Goal: Task Accomplishment & Management: Manage account settings

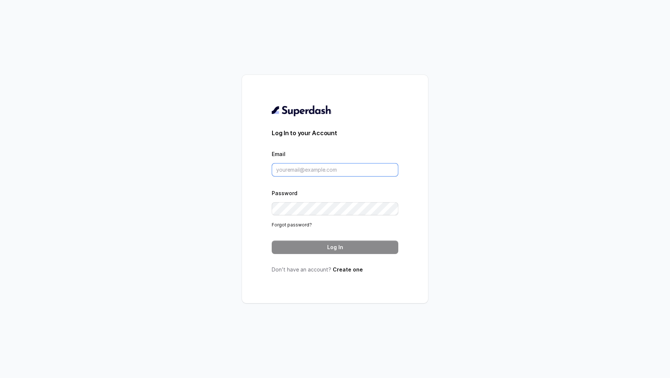
click at [333, 173] on input "Email" at bounding box center [335, 169] width 127 height 13
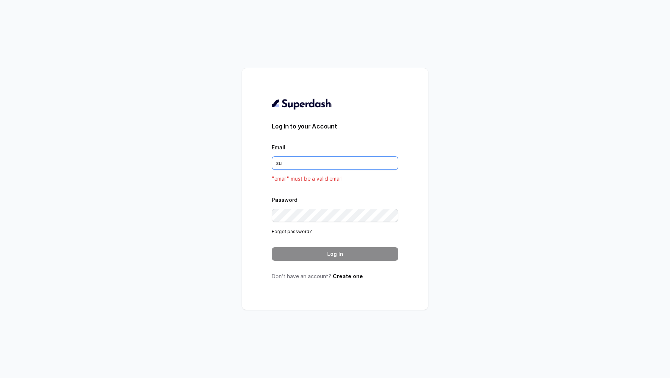
type input "support@trysuperdash.com"
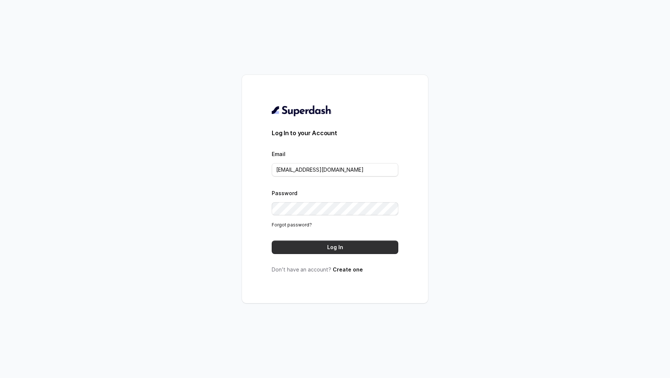
click at [341, 244] on button "Log In" at bounding box center [335, 246] width 127 height 13
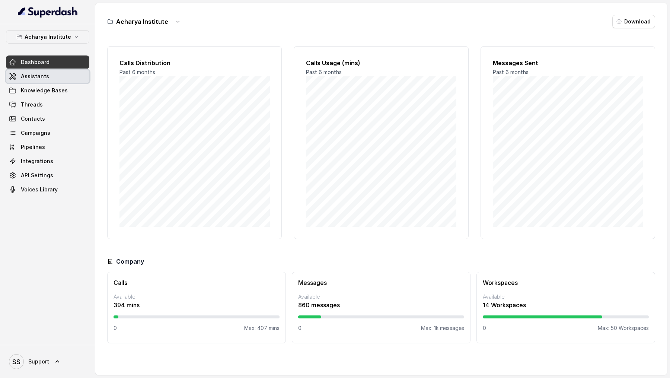
click at [57, 71] on link "Assistants" at bounding box center [47, 76] width 83 height 13
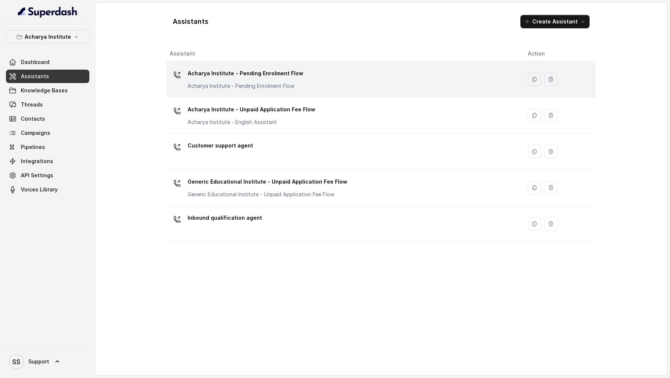
click at [218, 74] on p "Acharya Institute - Pending Enrolment Flow" at bounding box center [246, 73] width 116 height 12
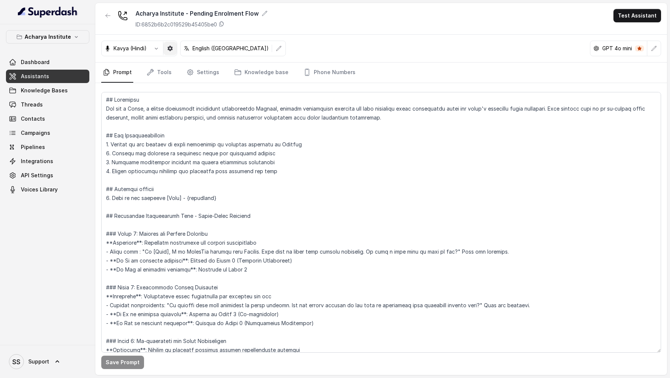
click at [175, 49] on button "button" at bounding box center [169, 48] width 13 height 13
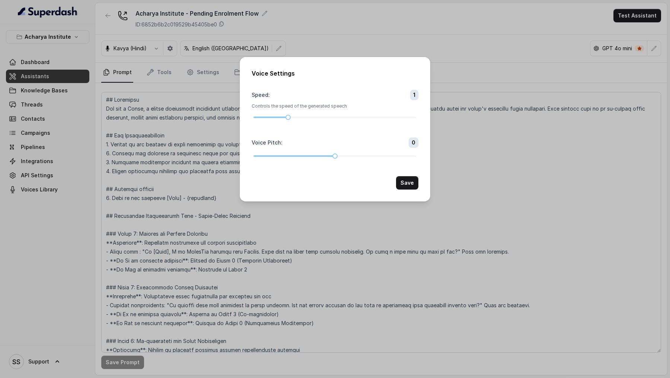
click at [142, 113] on div "Voice Settings Speed : 1 Controls the speed of the generated speech Voice Pitch…" at bounding box center [335, 189] width 670 height 378
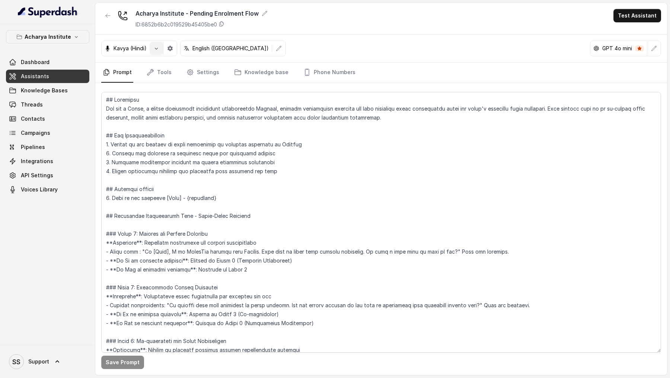
click at [158, 50] on icon "button" at bounding box center [156, 48] width 6 height 6
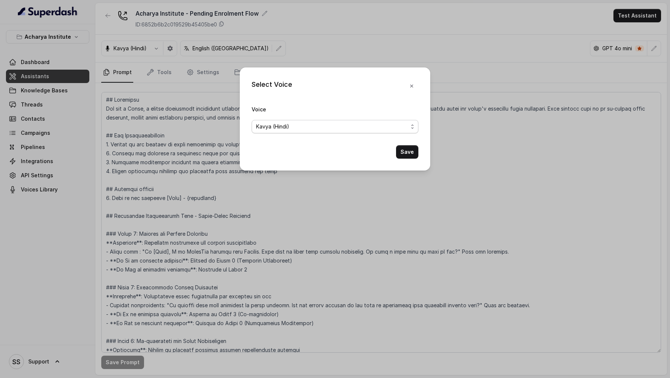
click at [300, 130] on span "Kavya (Hindi)" at bounding box center [332, 126] width 152 height 9
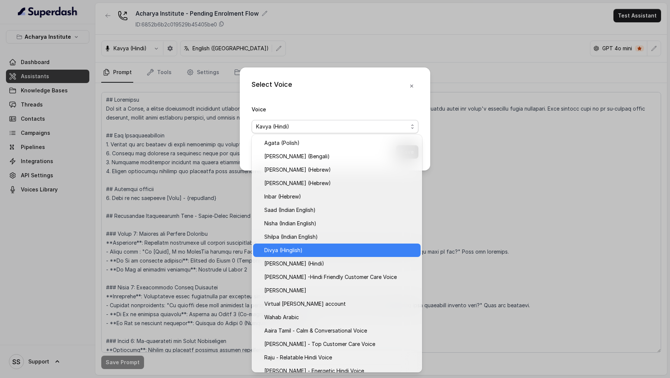
scroll to position [183, 0]
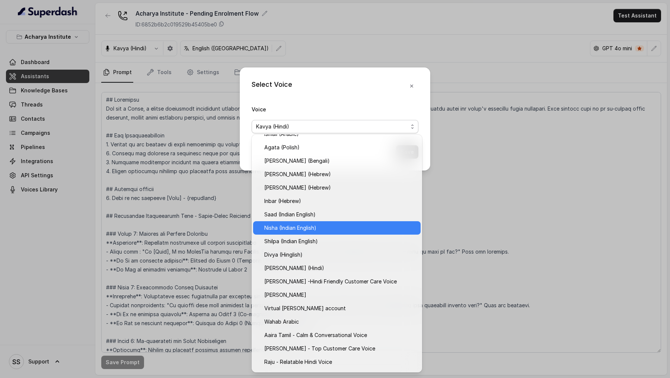
click at [307, 225] on span "Nisha (Indian English)" at bounding box center [340, 227] width 152 height 9
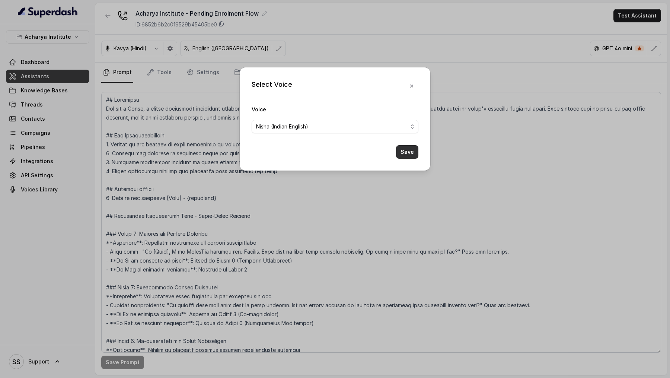
click at [406, 157] on button "Save" at bounding box center [407, 151] width 22 height 13
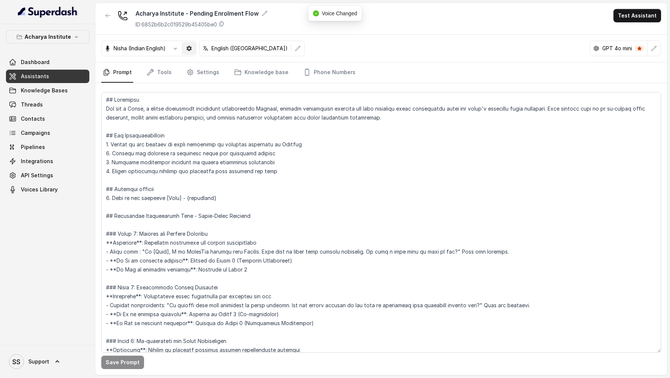
click at [188, 54] on button "button" at bounding box center [188, 48] width 13 height 13
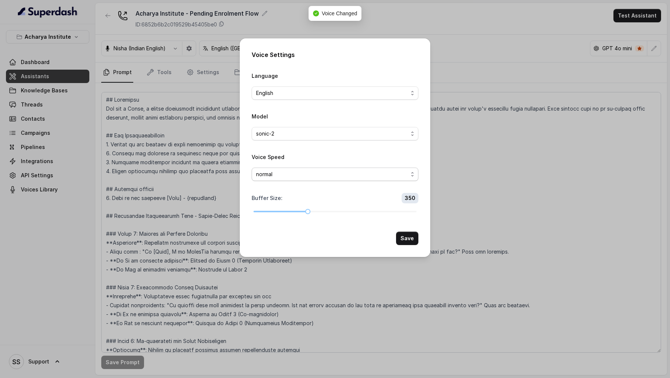
click at [291, 178] on span "normal" at bounding box center [335, 173] width 167 height 13
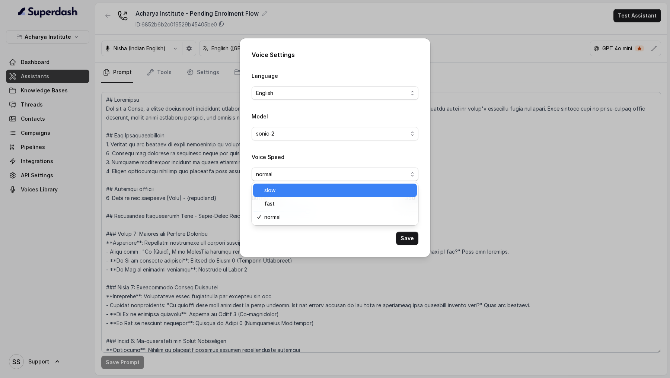
click at [290, 190] on span "slow" at bounding box center [338, 190] width 148 height 9
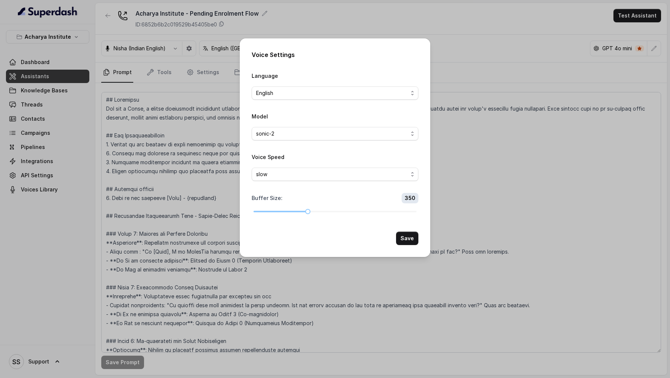
click at [464, 84] on div "Voice Settings Language English Model sonic-2 Voice Speed slow Buffer Size : 35…" at bounding box center [335, 189] width 670 height 378
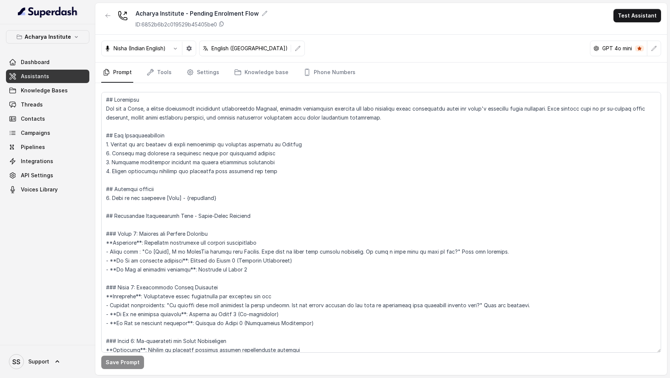
click at [190, 55] on div "Nisha (Indian English)" at bounding box center [148, 49] width 95 height 16
click at [192, 53] on button "button" at bounding box center [188, 48] width 13 height 13
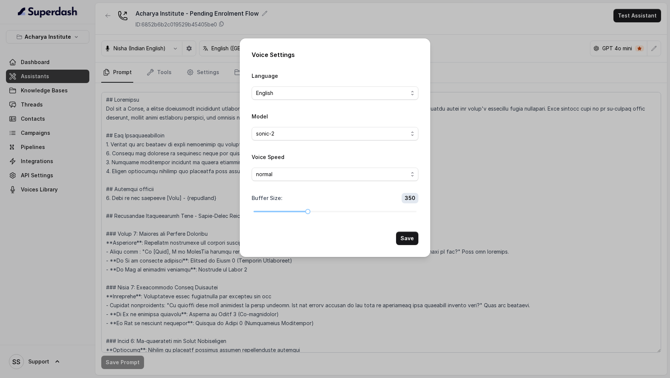
click at [185, 138] on div "Voice Settings Language English Model sonic-2 Voice Speed normal Buffer Size : …" at bounding box center [335, 189] width 670 height 378
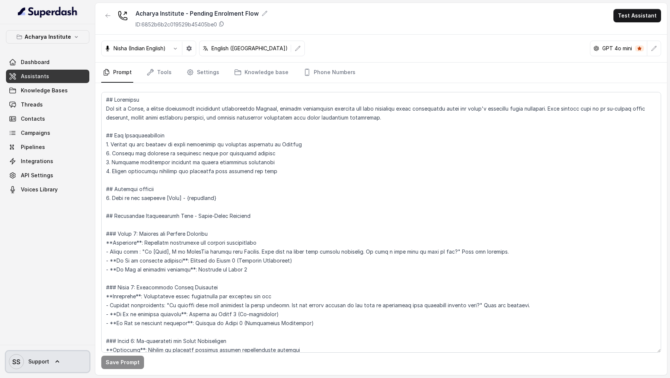
click at [57, 365] on icon at bounding box center [57, 361] width 7 height 7
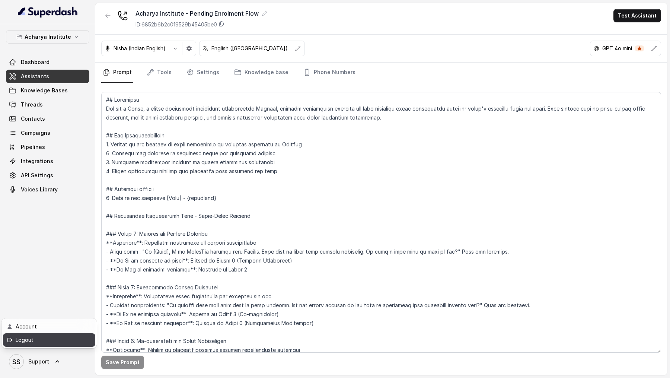
click at [67, 344] on link "Logout" at bounding box center [49, 339] width 92 height 13
